Goal: Contribute content

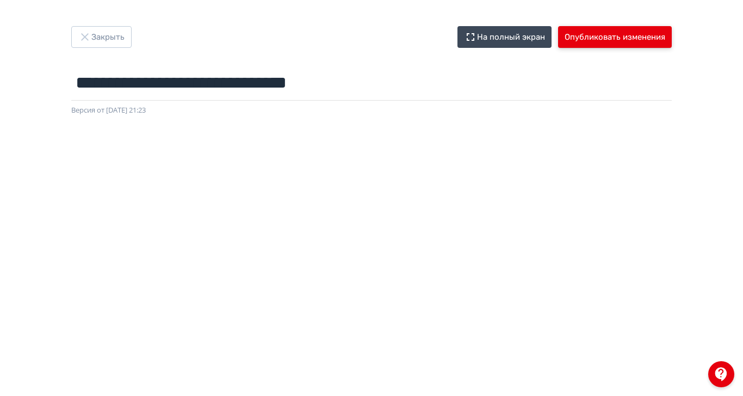
click at [671, 33] on button "Опубликовать изменения" at bounding box center [615, 37] width 114 height 22
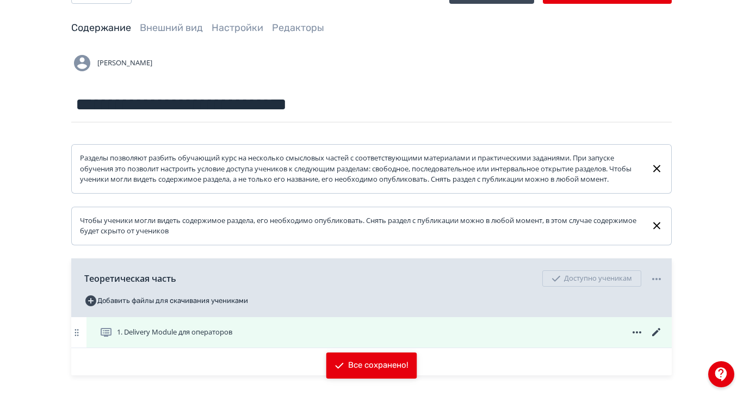
scroll to position [68, 0]
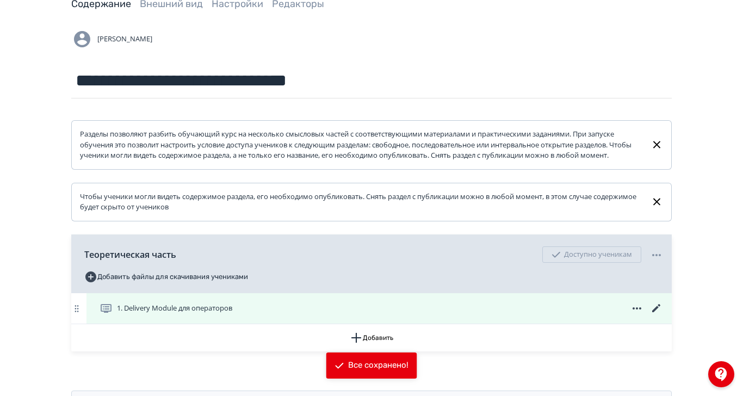
click at [232, 314] on span "1. Delivery Module для операторов" at bounding box center [174, 308] width 115 height 11
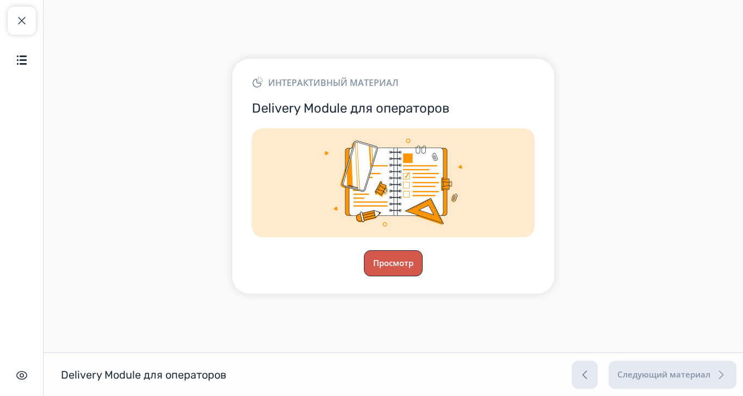
click at [422, 276] on button "Просмотр" at bounding box center [393, 263] width 59 height 26
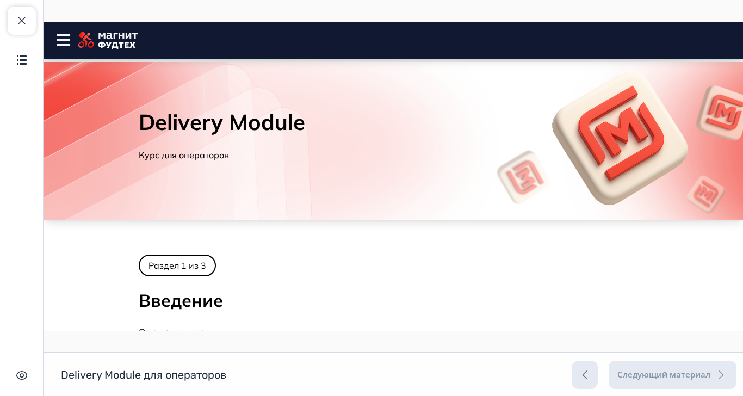
click at [68, 40] on rect at bounding box center [63, 40] width 13 height 2
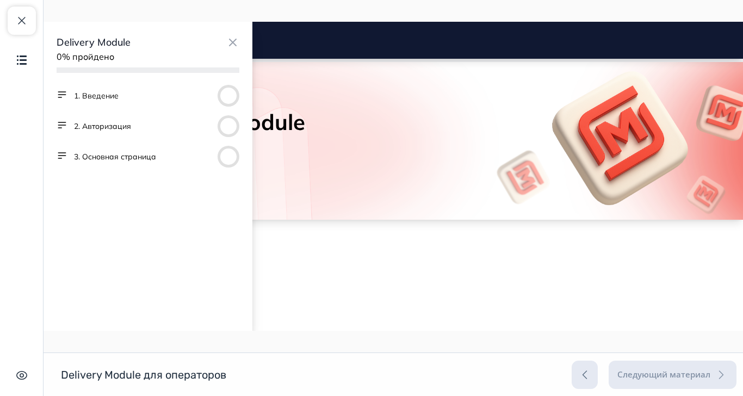
click at [110, 154] on button "3. Основная страница" at bounding box center [115, 156] width 82 height 11
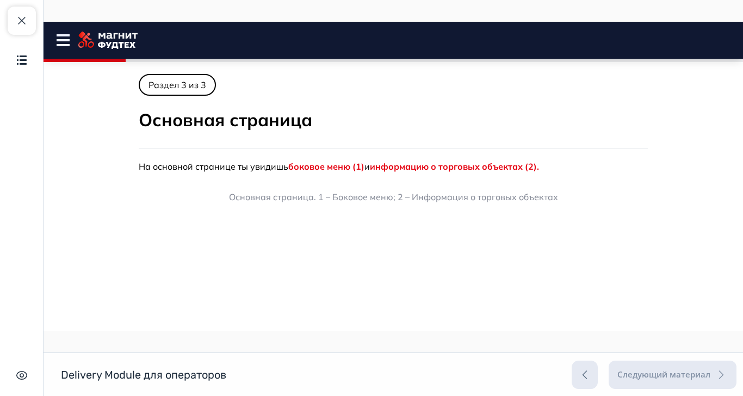
scroll to position [99, 0]
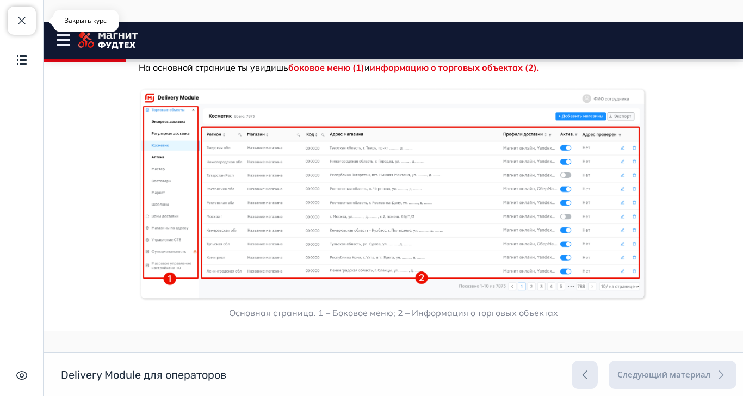
drag, startPoint x: 17, startPoint y: 19, endPoint x: 123, endPoint y: 74, distance: 120.1
click at [17, 19] on span "button" at bounding box center [21, 20] width 13 height 13
